Goal: Information Seeking & Learning: Stay updated

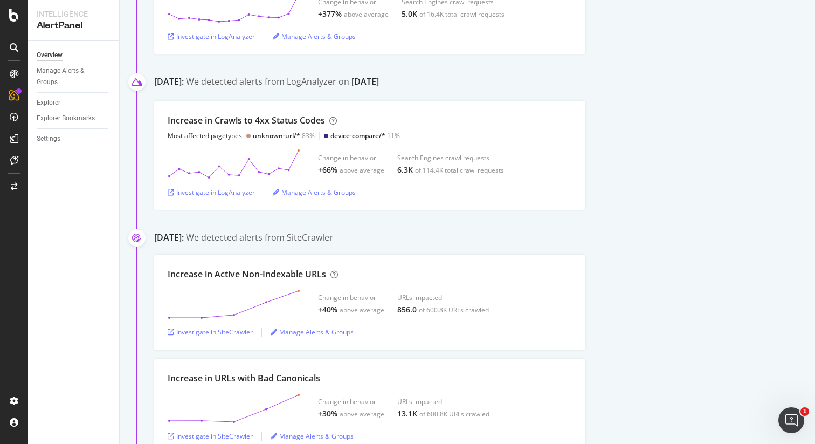
scroll to position [284, 0]
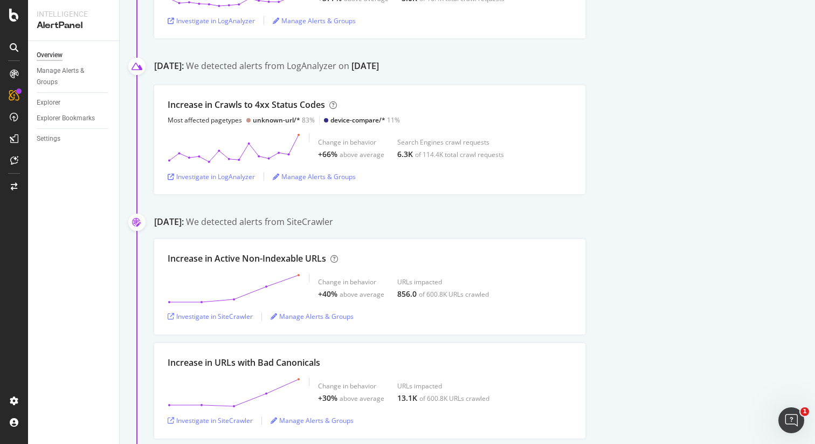
click at [694, 183] on div "Increase in Crawls to 4xx Status Codes Most affected pagetypes unknown-url/* 83…" at bounding box center [484, 139] width 661 height 109
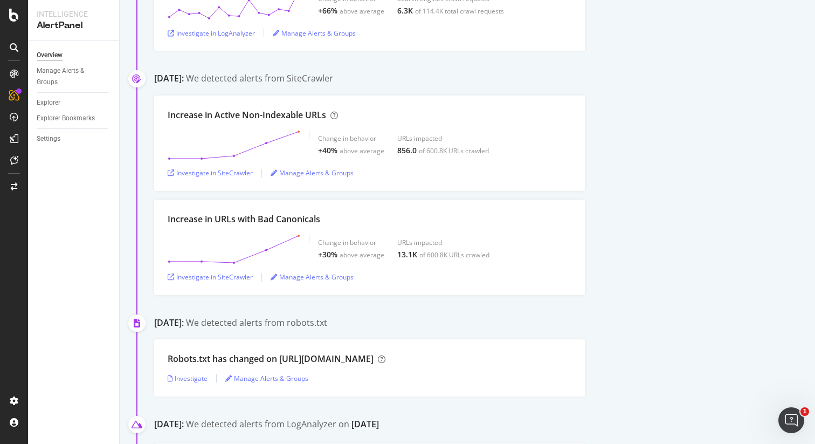
scroll to position [433, 0]
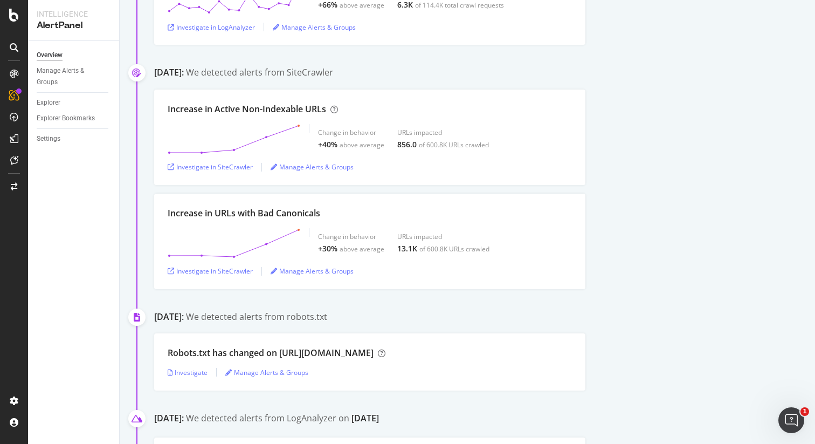
click at [704, 181] on div "Increase in Active Non-Indexable URLs Change in behavior +40% above average URL…" at bounding box center [484, 136] width 661 height 95
click at [712, 140] on div "Increase in Active Non-Indexable URLs Change in behavior +40% above average URL…" at bounding box center [484, 136] width 661 height 95
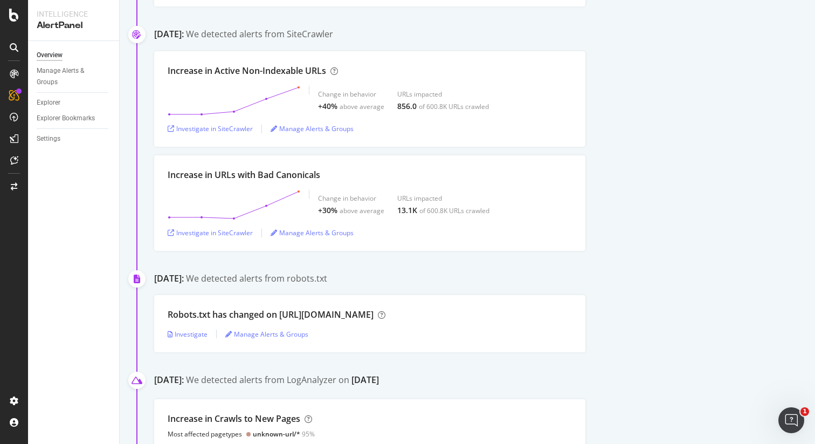
scroll to position [477, 0]
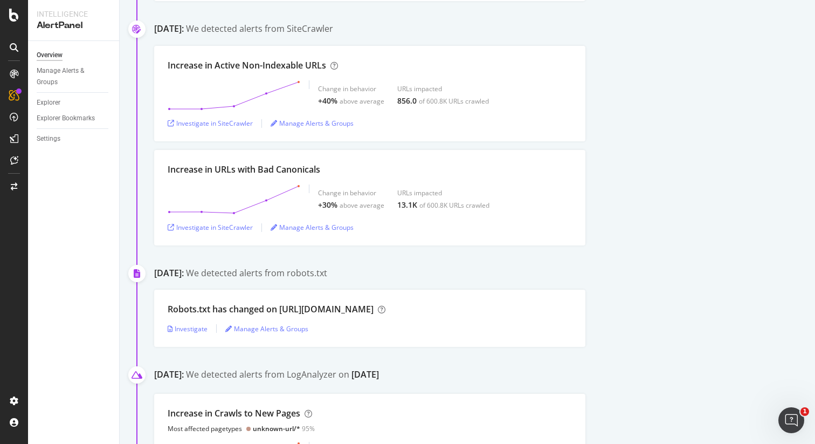
click at [722, 140] on div "Increase in Active Non-Indexable URLs Change in behavior +40% above average URL…" at bounding box center [484, 93] width 661 height 95
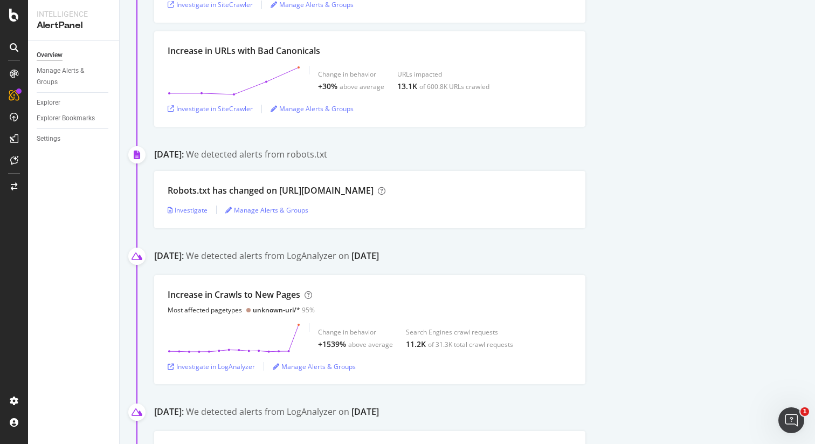
scroll to position [600, 0]
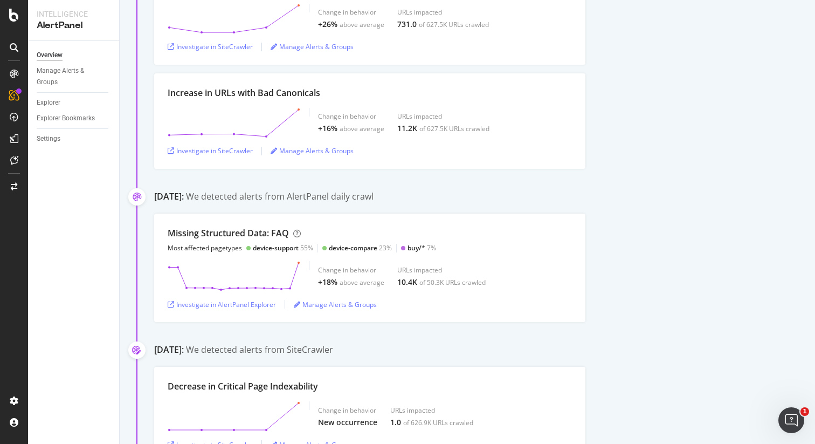
scroll to position [1248, 0]
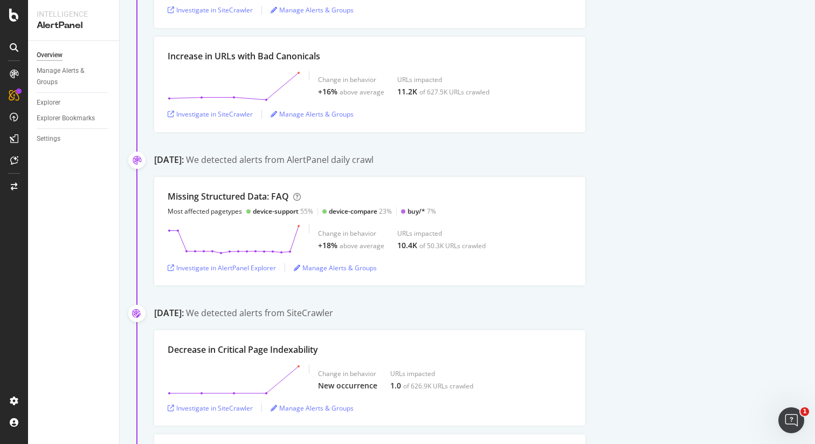
click at [737, 115] on div "Increase in URLs with Bad Canonicals Change in behavior +16% above average URLs…" at bounding box center [484, 84] width 661 height 95
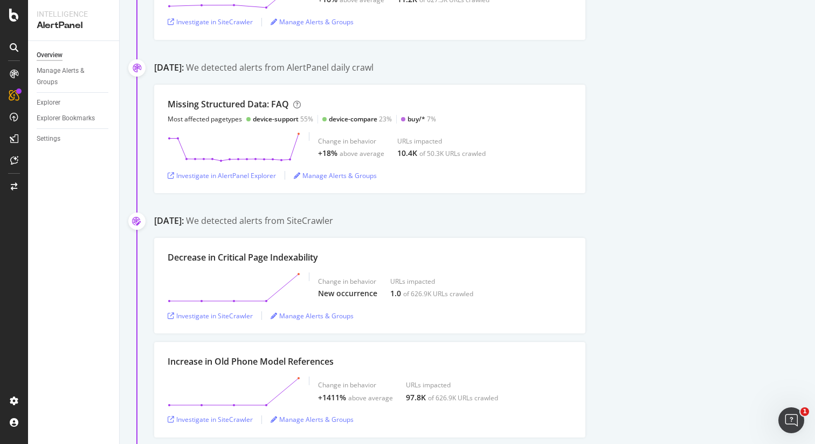
scroll to position [1347, 0]
